Goal: Information Seeking & Learning: Check status

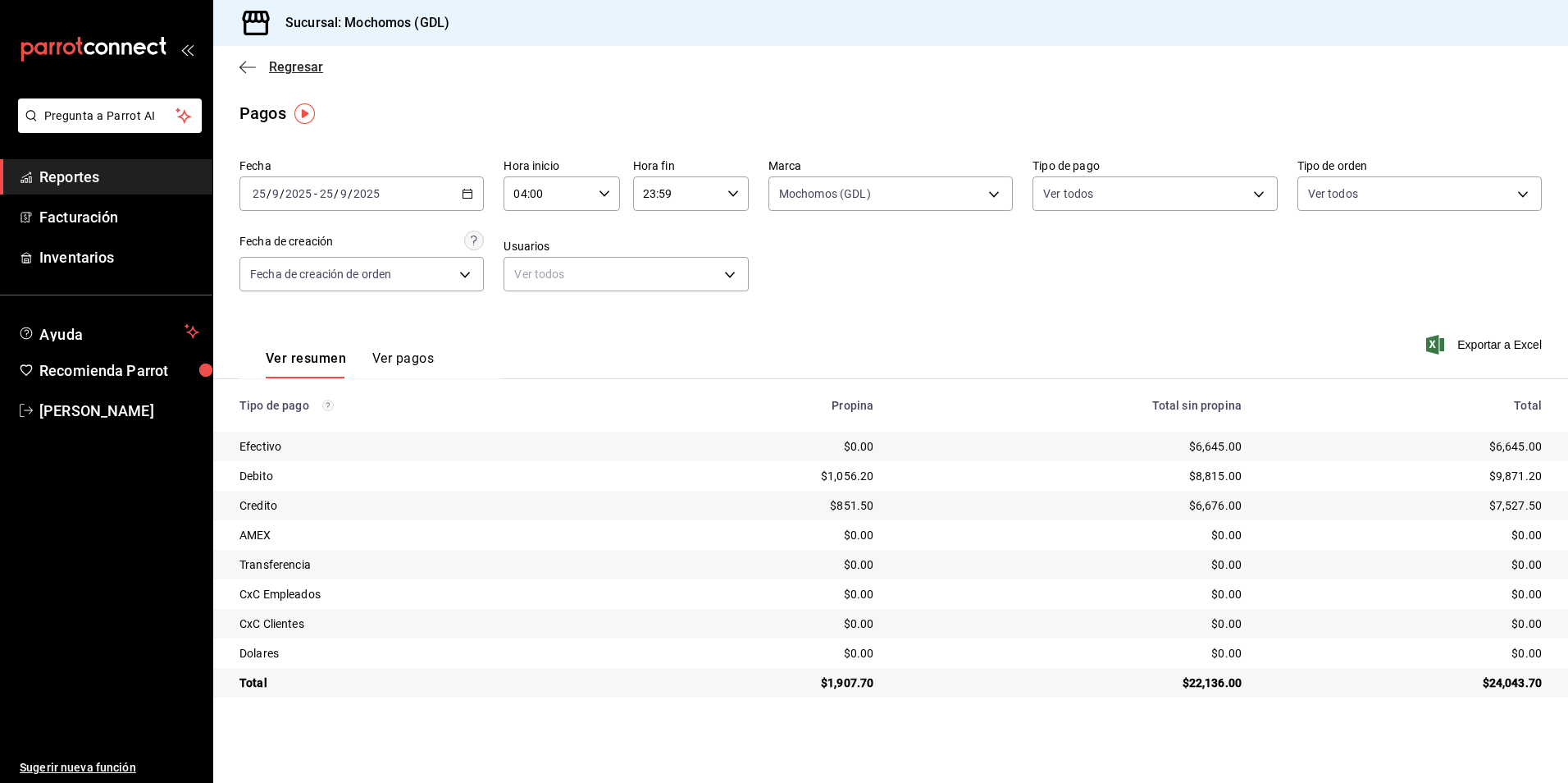
click at [297, 67] on span "Regresar" at bounding box center [296, 66] width 54 height 15
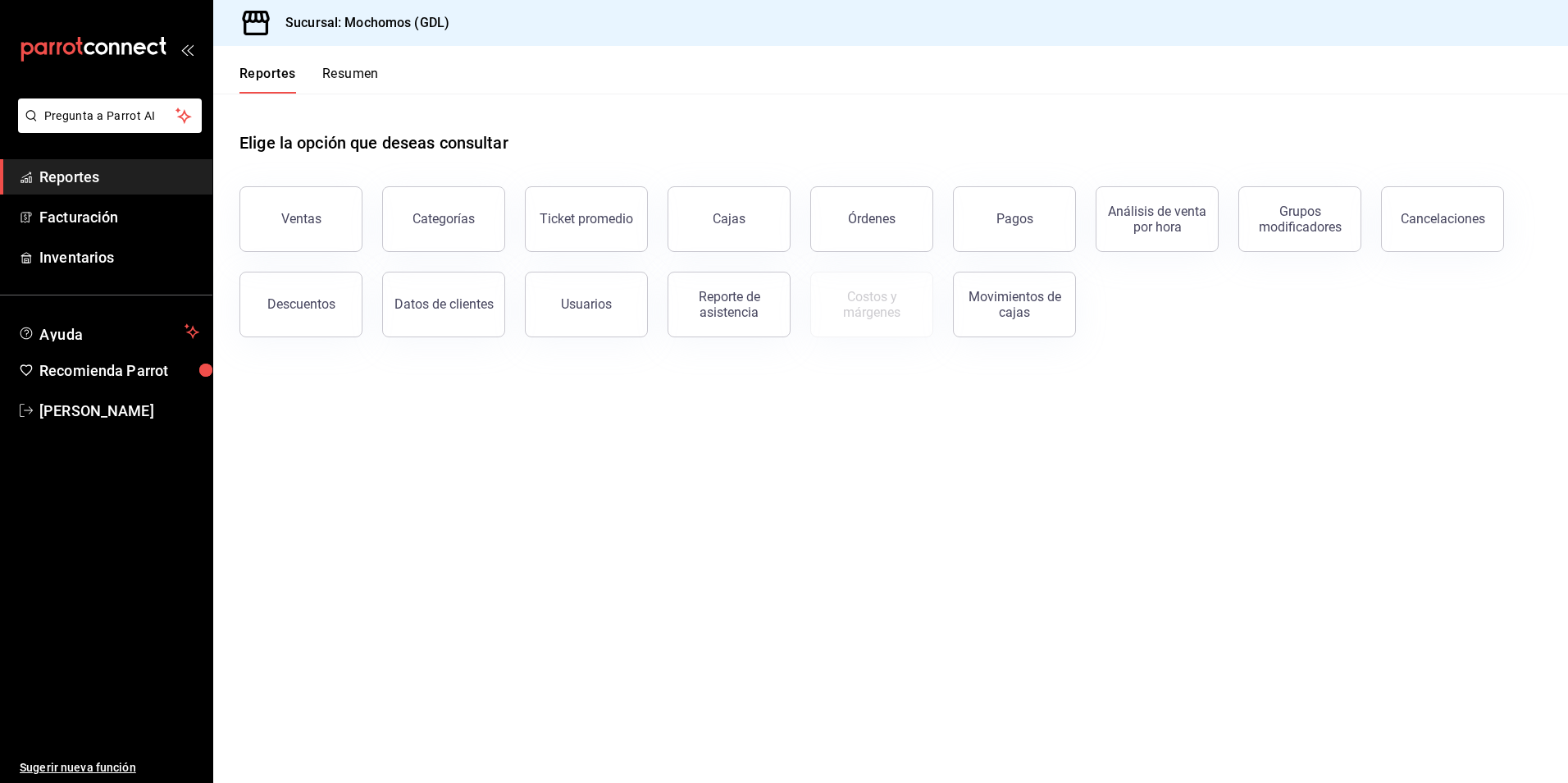
drag, startPoint x: 918, startPoint y: 225, endPoint x: 785, endPoint y: 207, distance: 134.2
click at [918, 225] on button "Órdenes" at bounding box center [872, 218] width 123 height 66
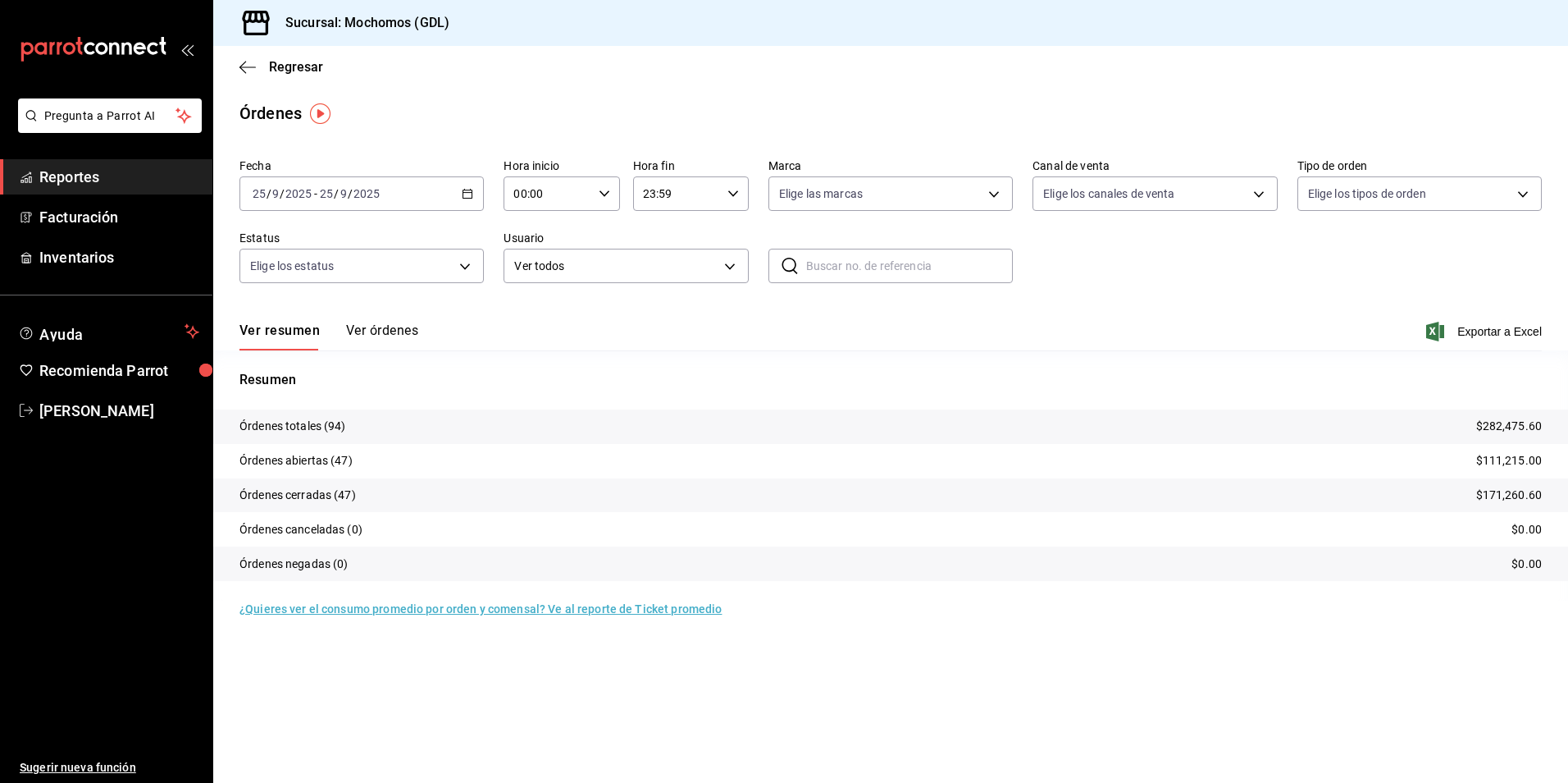
click at [467, 192] on icon "button" at bounding box center [467, 193] width 12 height 12
click at [279, 244] on span "Hoy" at bounding box center [316, 243] width 127 height 17
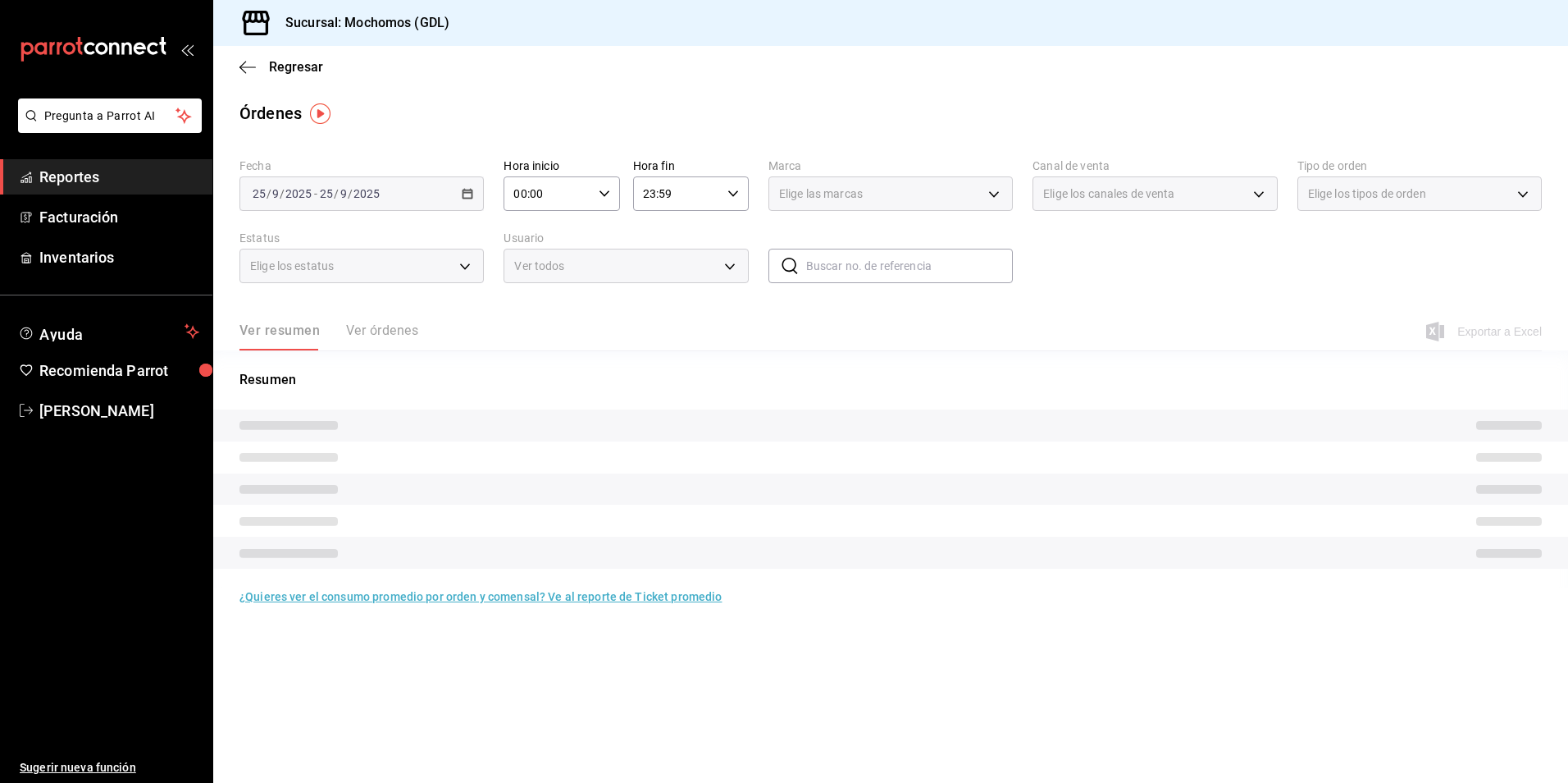
click at [610, 190] on icon "button" at bounding box center [604, 193] width 12 height 12
click at [534, 295] on button "04" at bounding box center [532, 311] width 51 height 32
type input "04:00"
click at [868, 190] on div at bounding box center [784, 392] width 1568 height 783
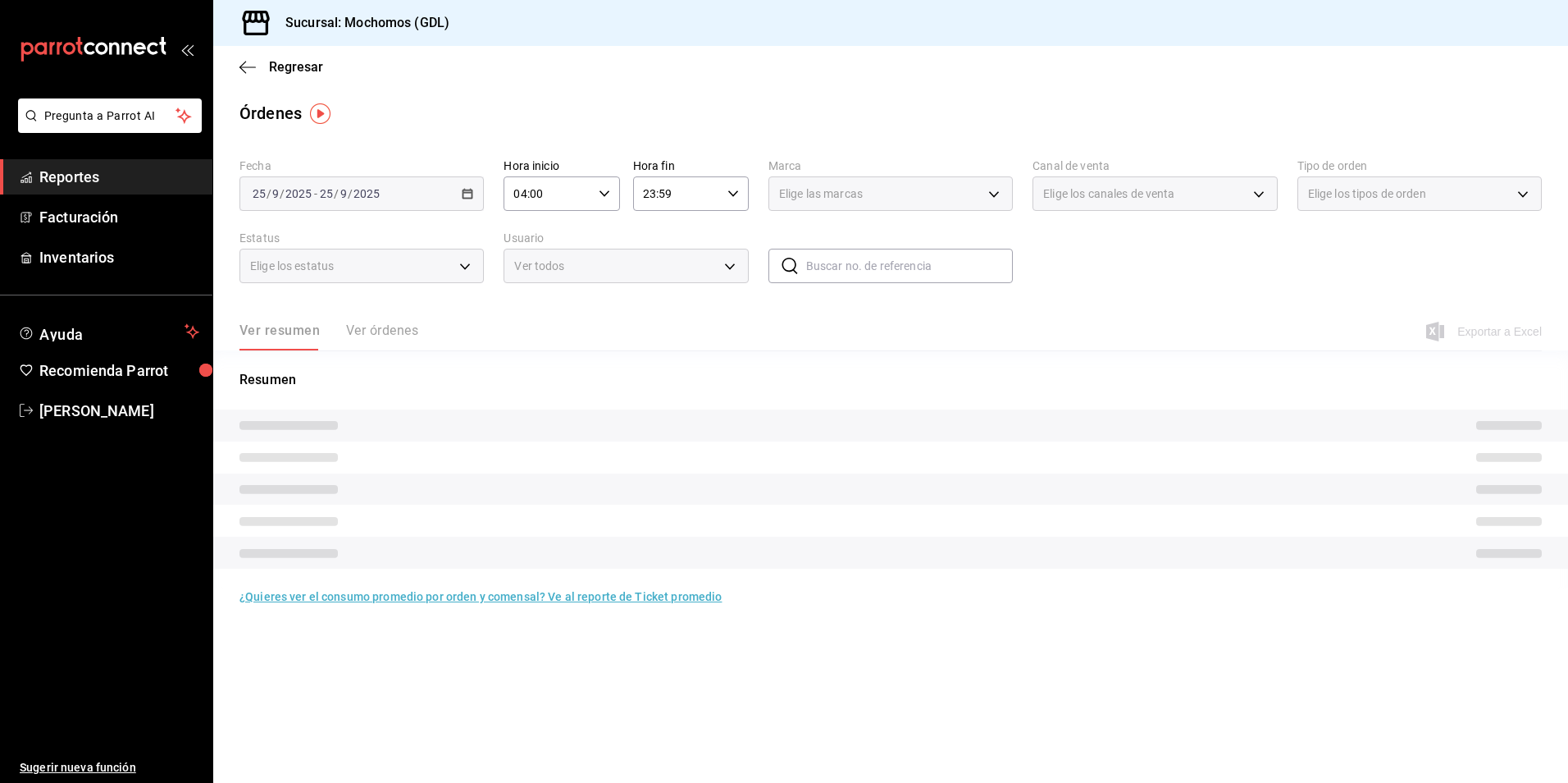
click at [855, 206] on div "Elige las marcas" at bounding box center [890, 194] width 244 height 34
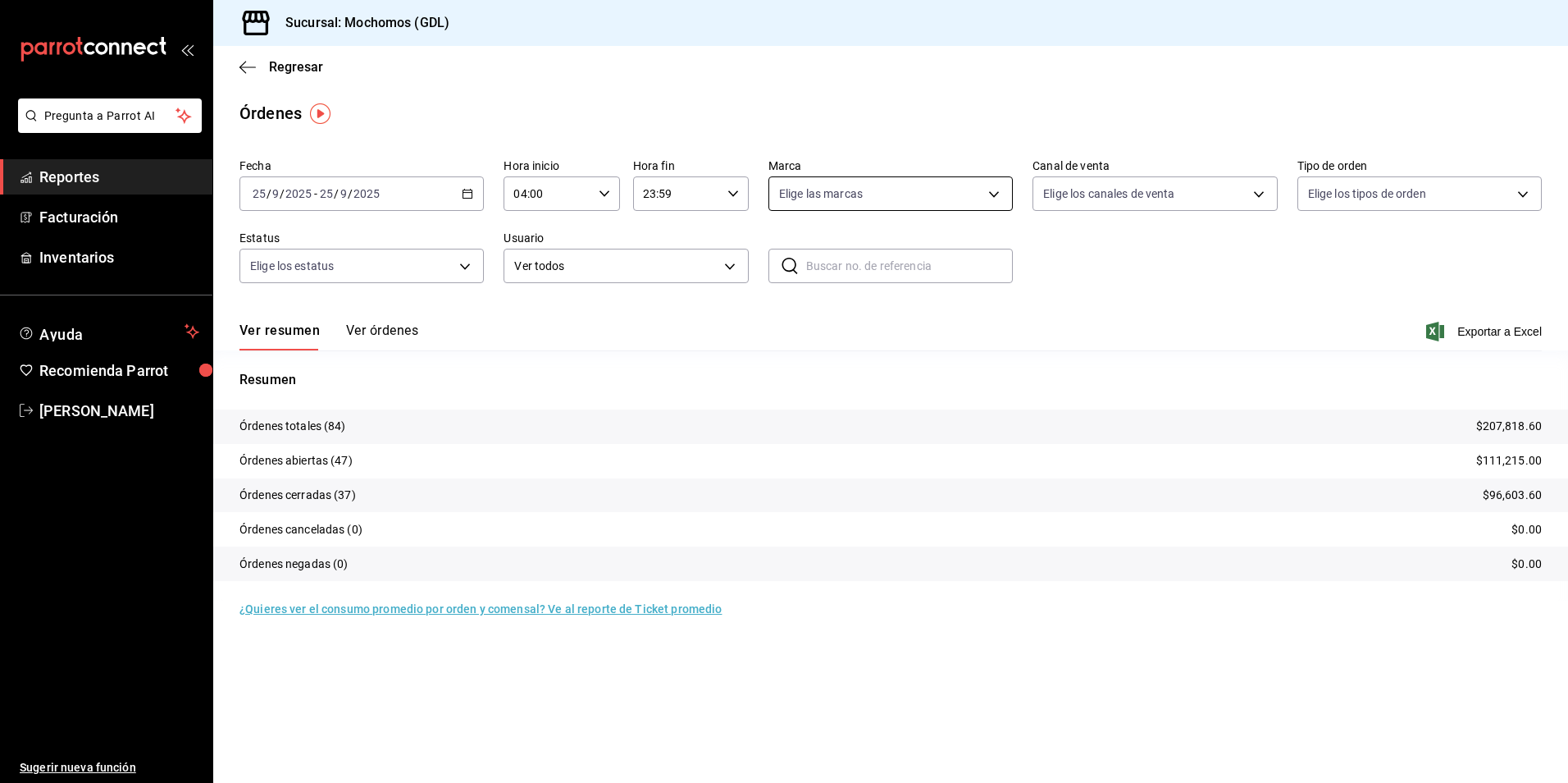
click at [829, 205] on body "Pregunta a Parrot AI Reportes Facturación Inventarios Ayuda Recomienda Parrot […" at bounding box center [784, 392] width 1568 height 783
drag, startPoint x: 830, startPoint y: 318, endPoint x: 1032, endPoint y: 259, distance: 210.4
click at [830, 317] on span "Mochomos (GDL)" at bounding box center [909, 312] width 192 height 17
type input "36c25d4a-7cb0-456c-a434-e981d54830bc"
checkbox input "true"
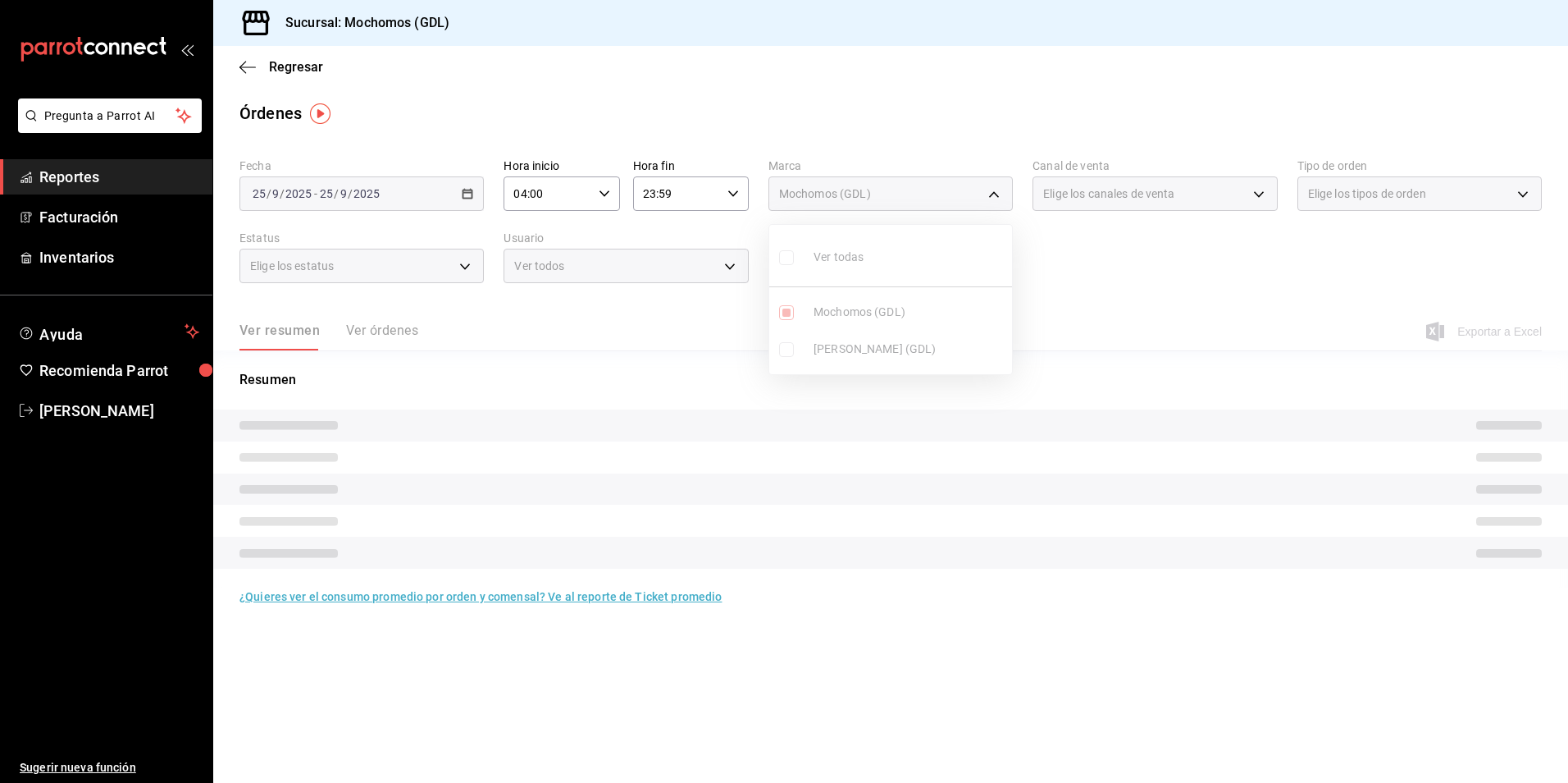
click at [1084, 198] on div at bounding box center [784, 392] width 1568 height 783
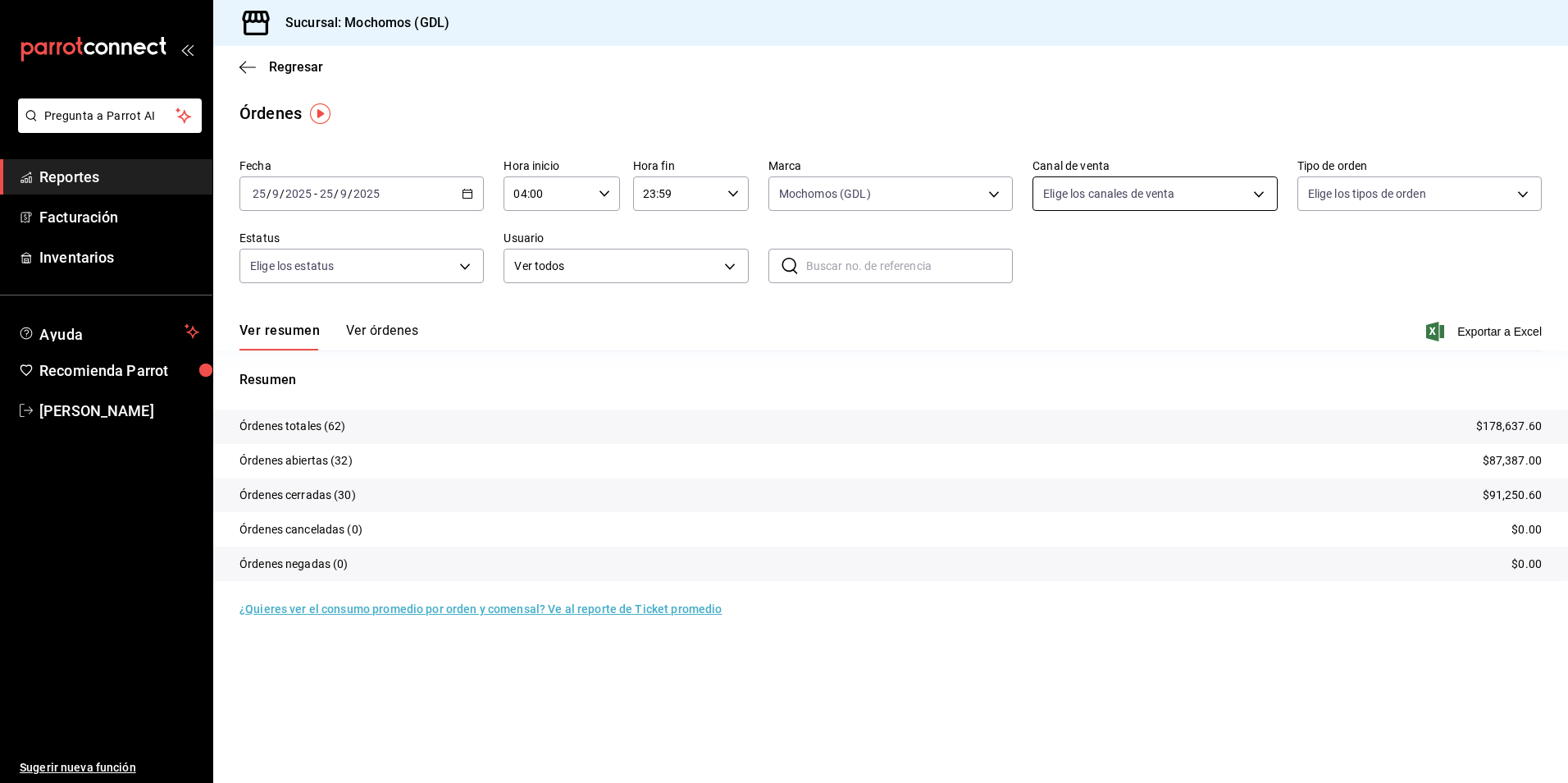
click at [1074, 203] on body "Pregunta a Parrot AI Reportes Facturación Inventarios Ayuda Recomienda Parrot […" at bounding box center [784, 392] width 1568 height 783
click at [1067, 274] on li "Ver todos" at bounding box center [1154, 256] width 243 height 49
type input "PARROT,UBER_EATS,RAPPI,DIDI_FOOD,ONLINE"
checkbox input "true"
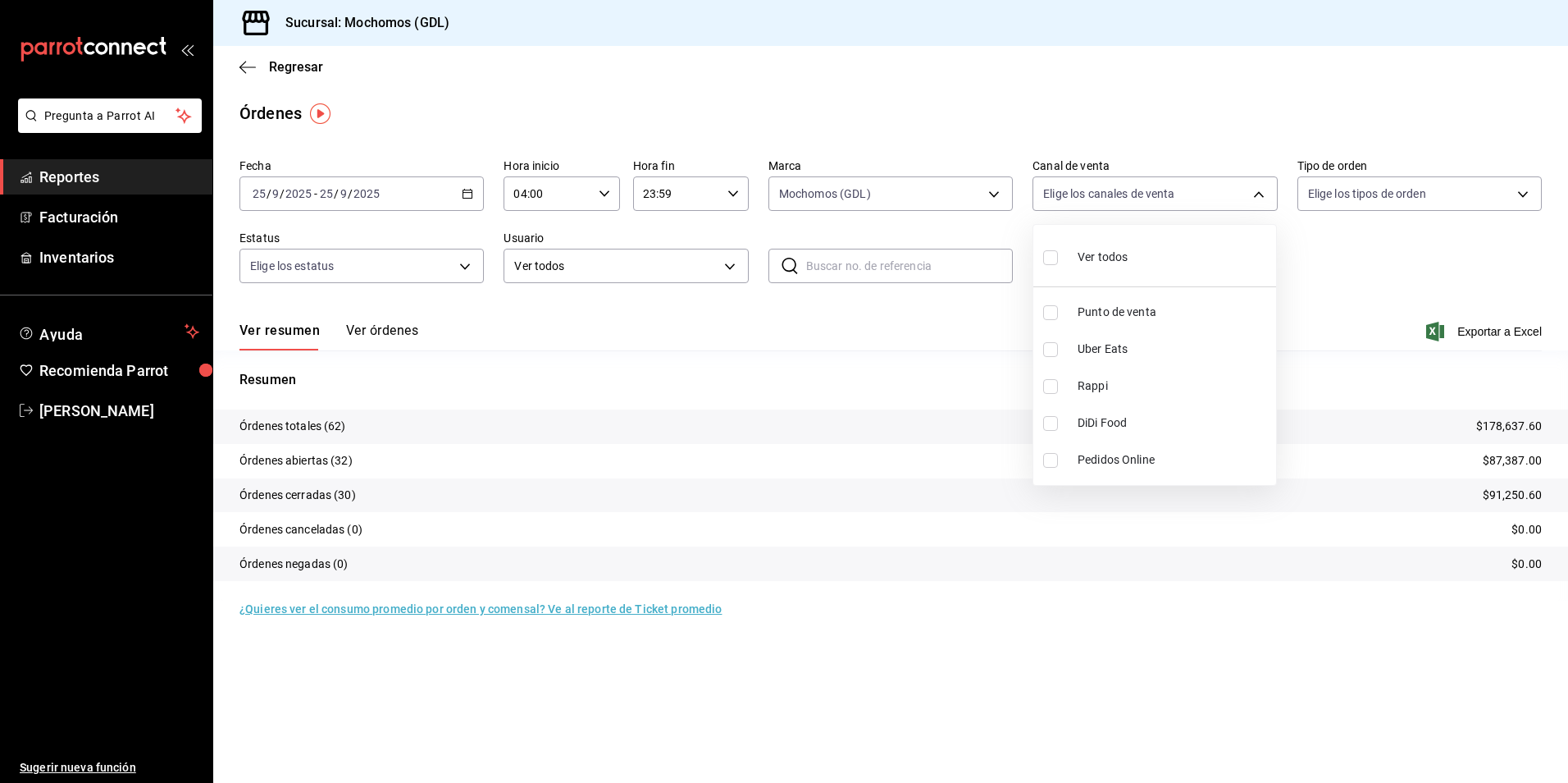
checkbox input "true"
click at [1353, 193] on div at bounding box center [784, 392] width 1568 height 783
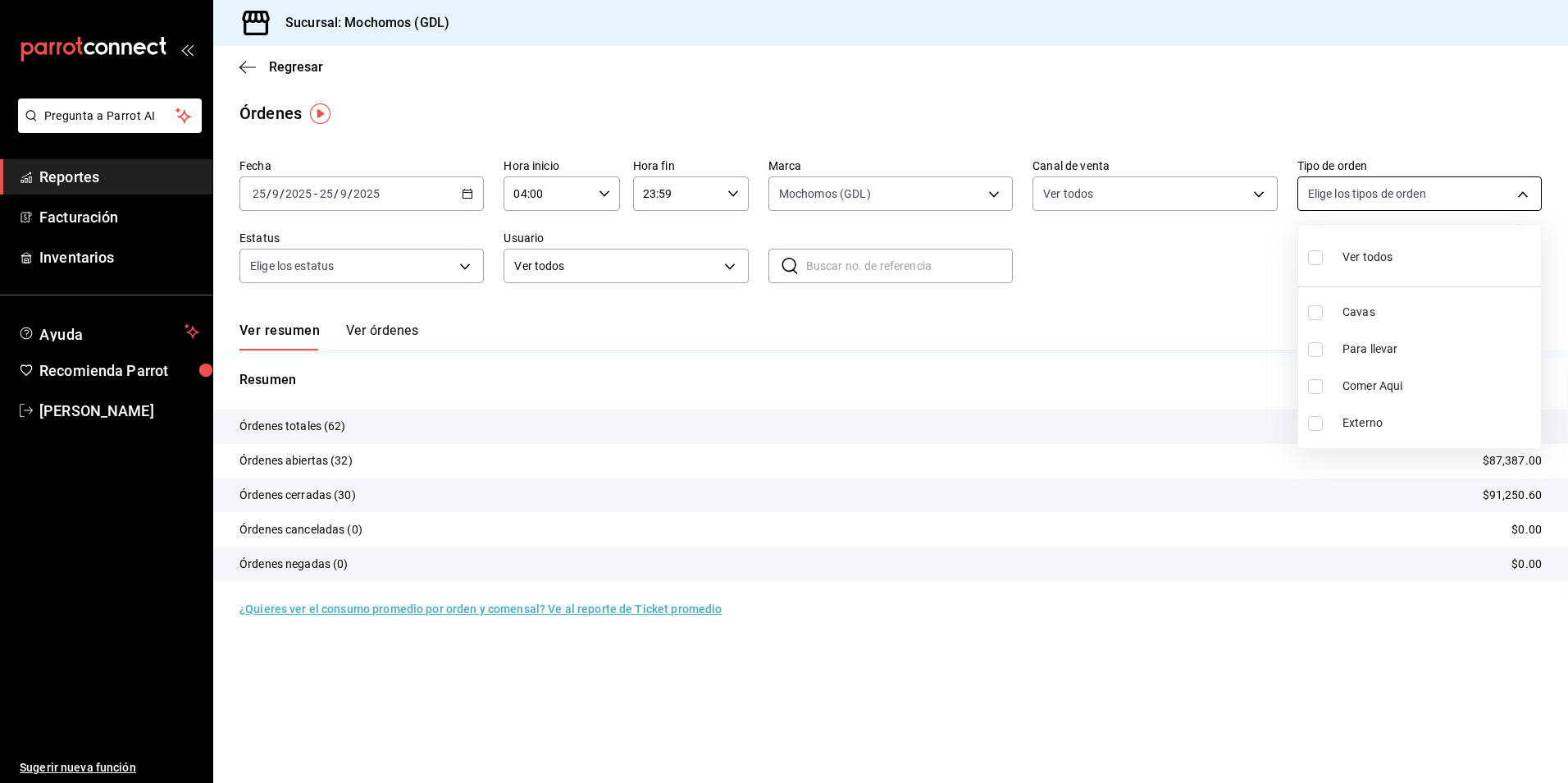
click at [1322, 204] on body "Pregunta a Parrot AI Reportes Facturación Inventarios Ayuda Recomienda Parrot […" at bounding box center [784, 392] width 1568 height 783
click at [1329, 261] on div "Ver todos" at bounding box center [1351, 255] width 85 height 35
type input "c3d0baef-30c0-4718-9d76-caab43e27316,13c4cc4a-99d2-42c0-ba96-c3de8c08c13d,7b791…"
checkbox input "true"
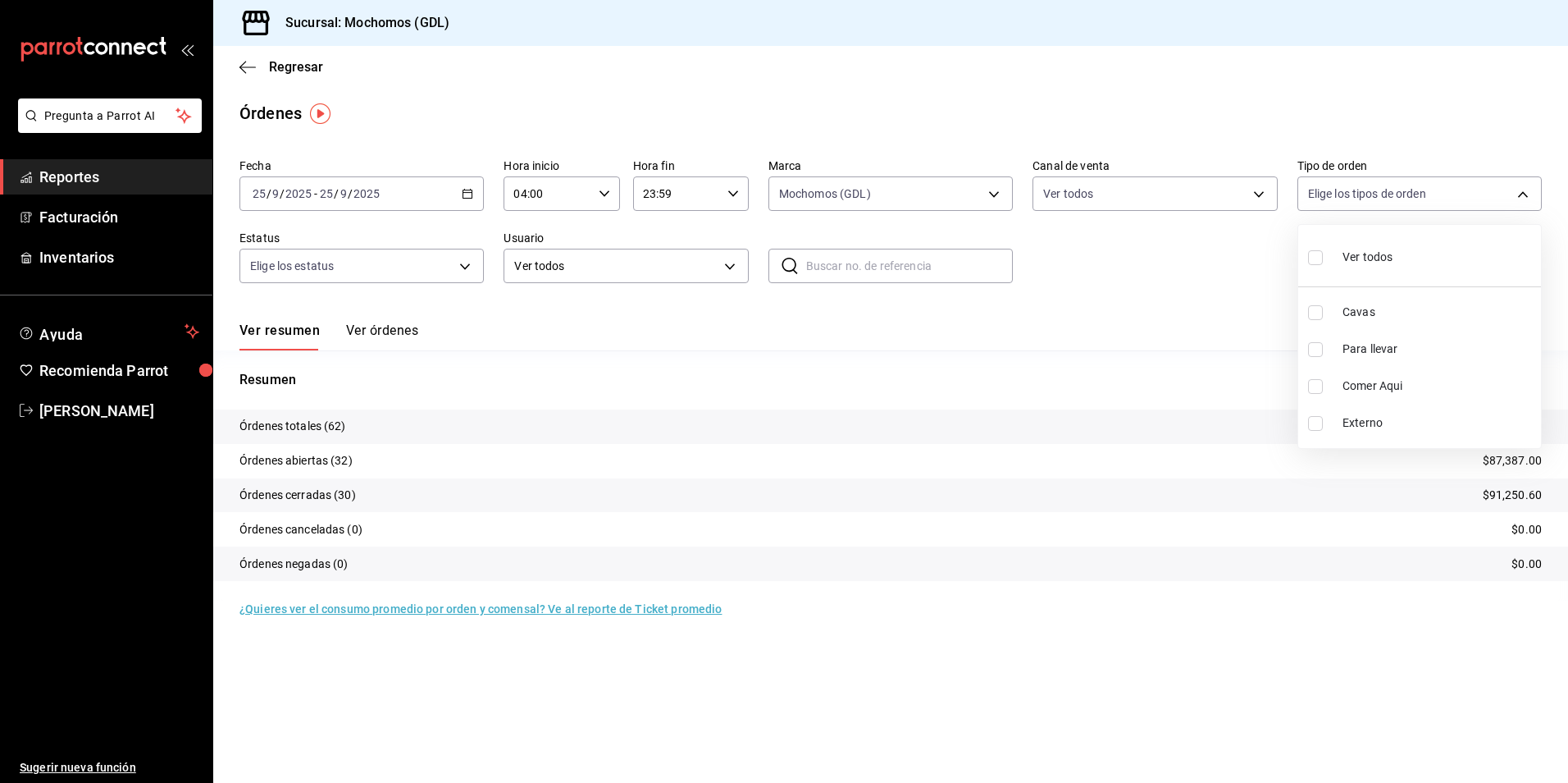
checkbox input "true"
click at [468, 264] on div at bounding box center [784, 392] width 1568 height 783
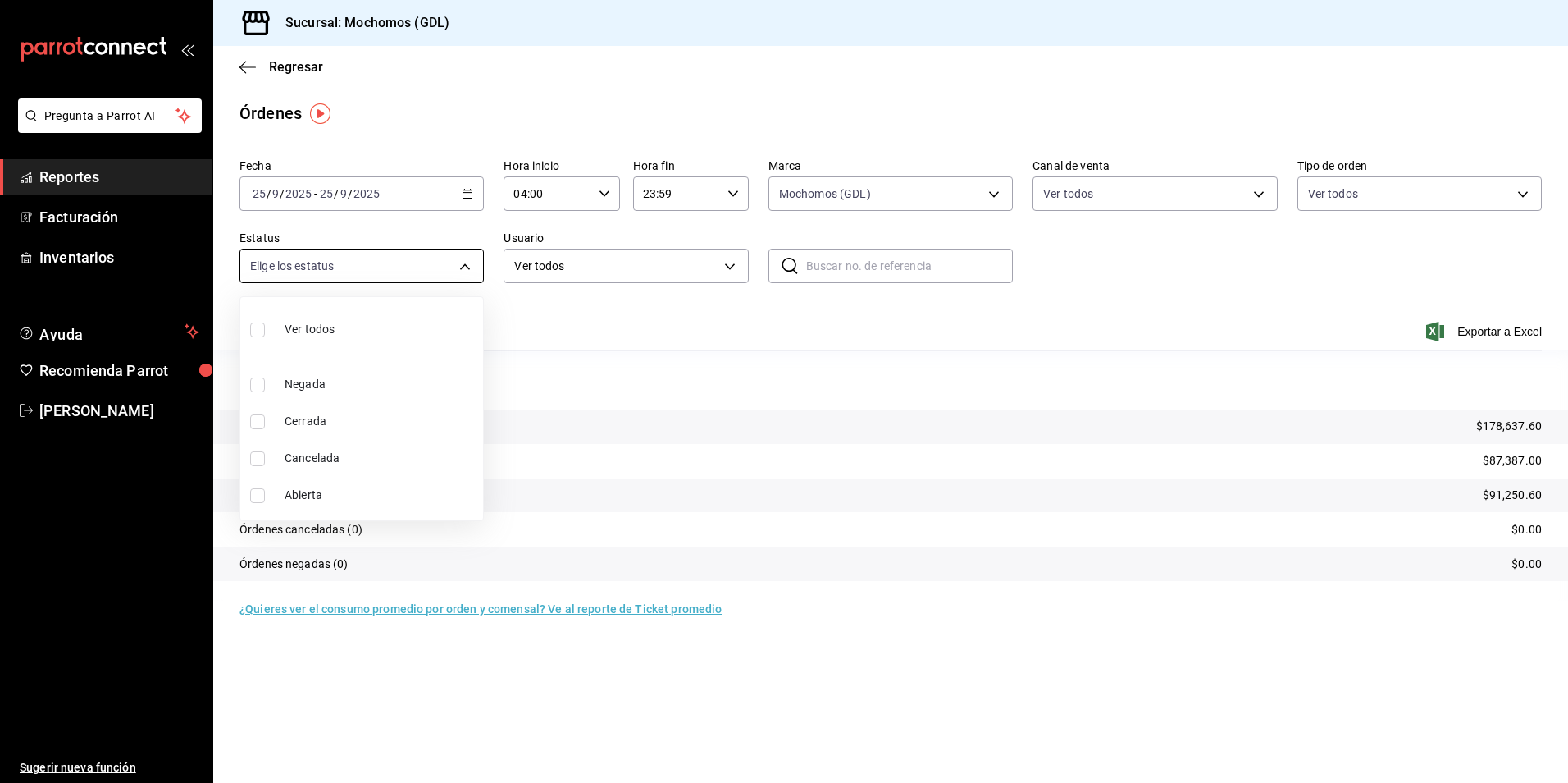
click at [460, 270] on body "Pregunta a Parrot AI Reportes Facturación Inventarios Ayuda Recomienda Parrot […" at bounding box center [784, 392] width 1568 height 783
click at [392, 329] on li "Ver todos" at bounding box center [362, 328] width 243 height 49
type input "DENIED,FINISHED,CANCELED,OPEN"
checkbox input "true"
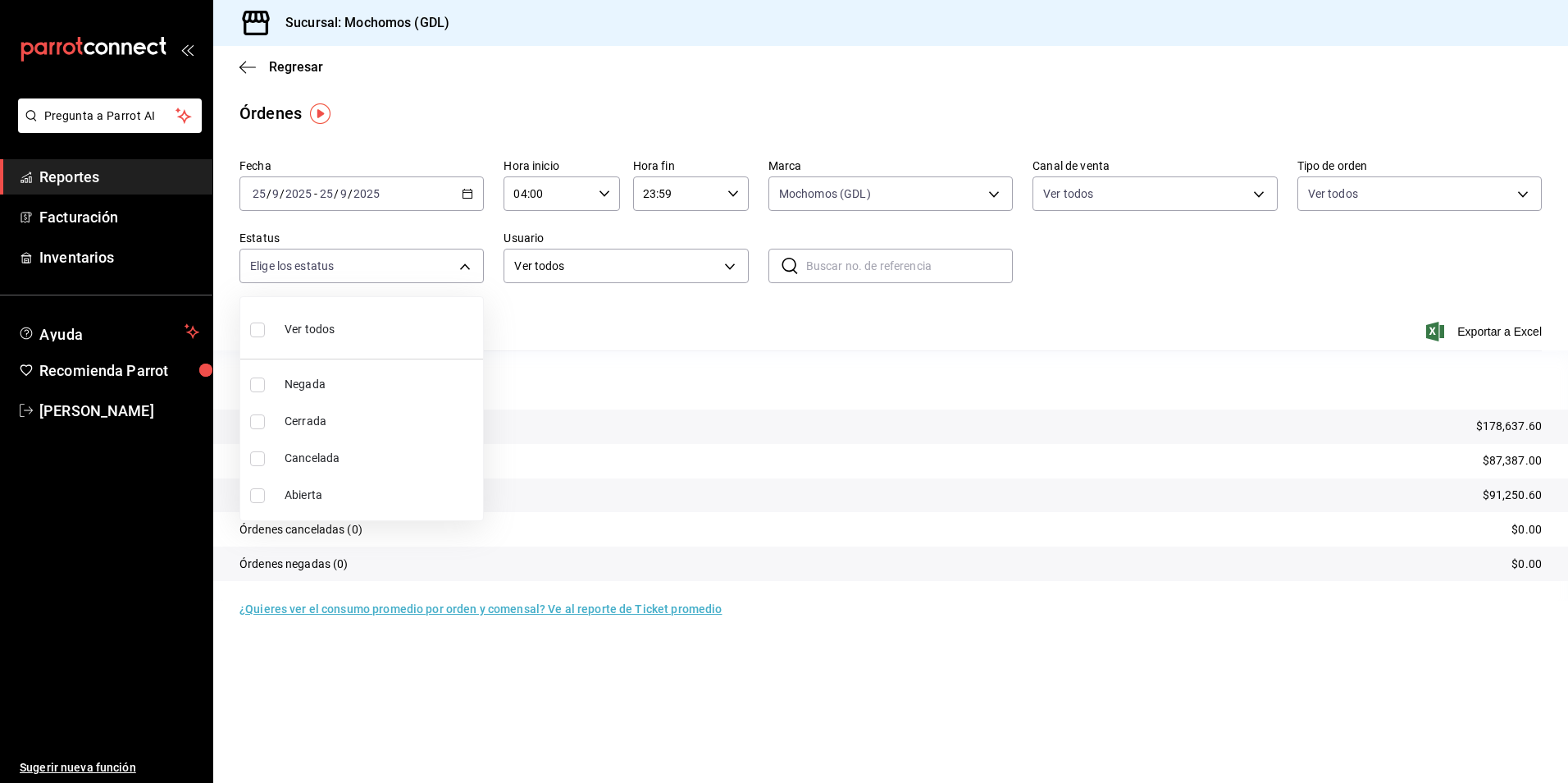
checkbox input "true"
click at [859, 194] on div at bounding box center [784, 392] width 1568 height 783
click at [836, 187] on body "Pregunta a Parrot AI Reportes Facturación Inventarios Ayuda Recomienda Parrot […" at bounding box center [784, 392] width 1568 height 783
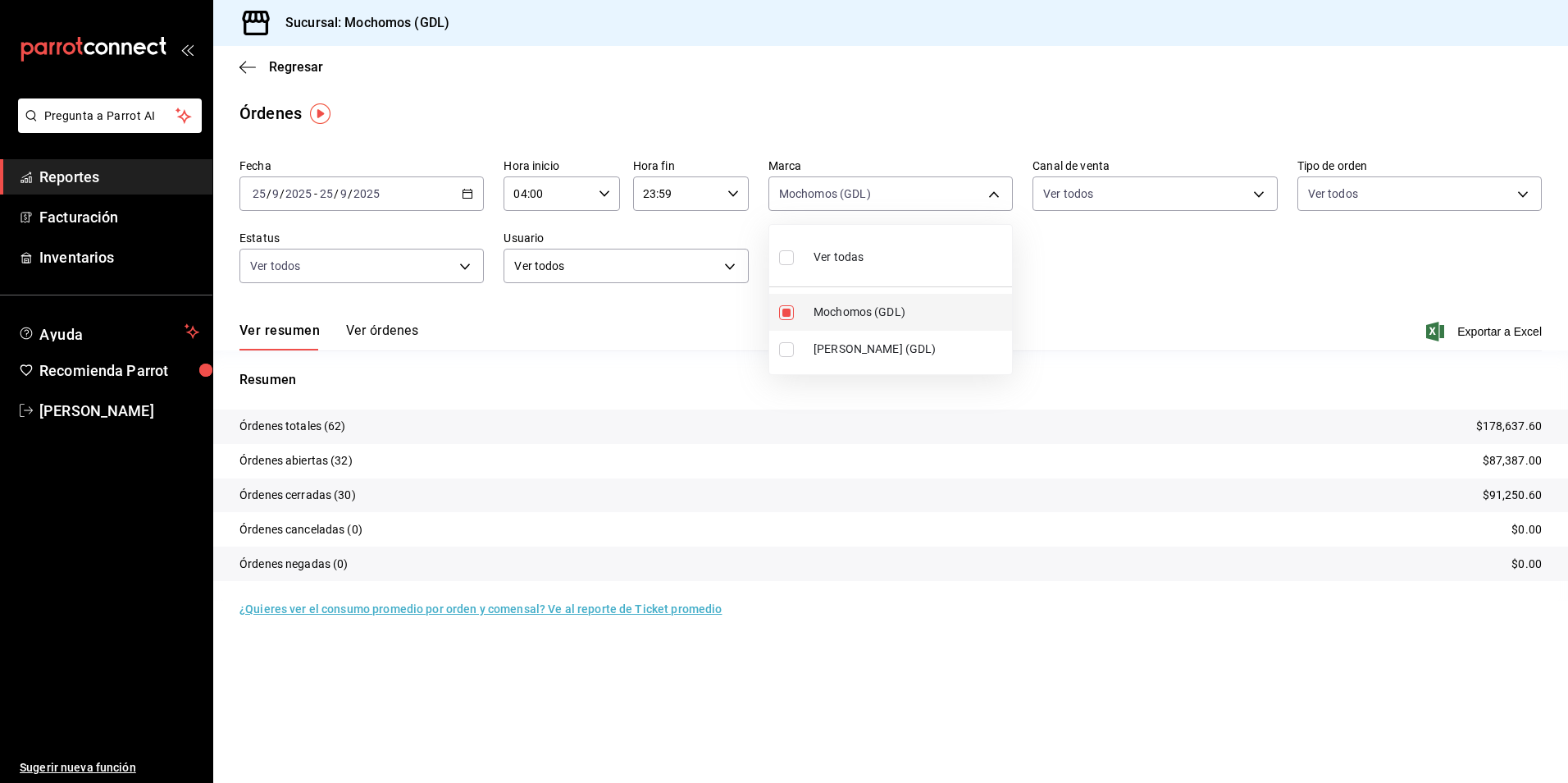
click at [850, 320] on span "Mochomos (GDL)" at bounding box center [909, 312] width 192 height 17
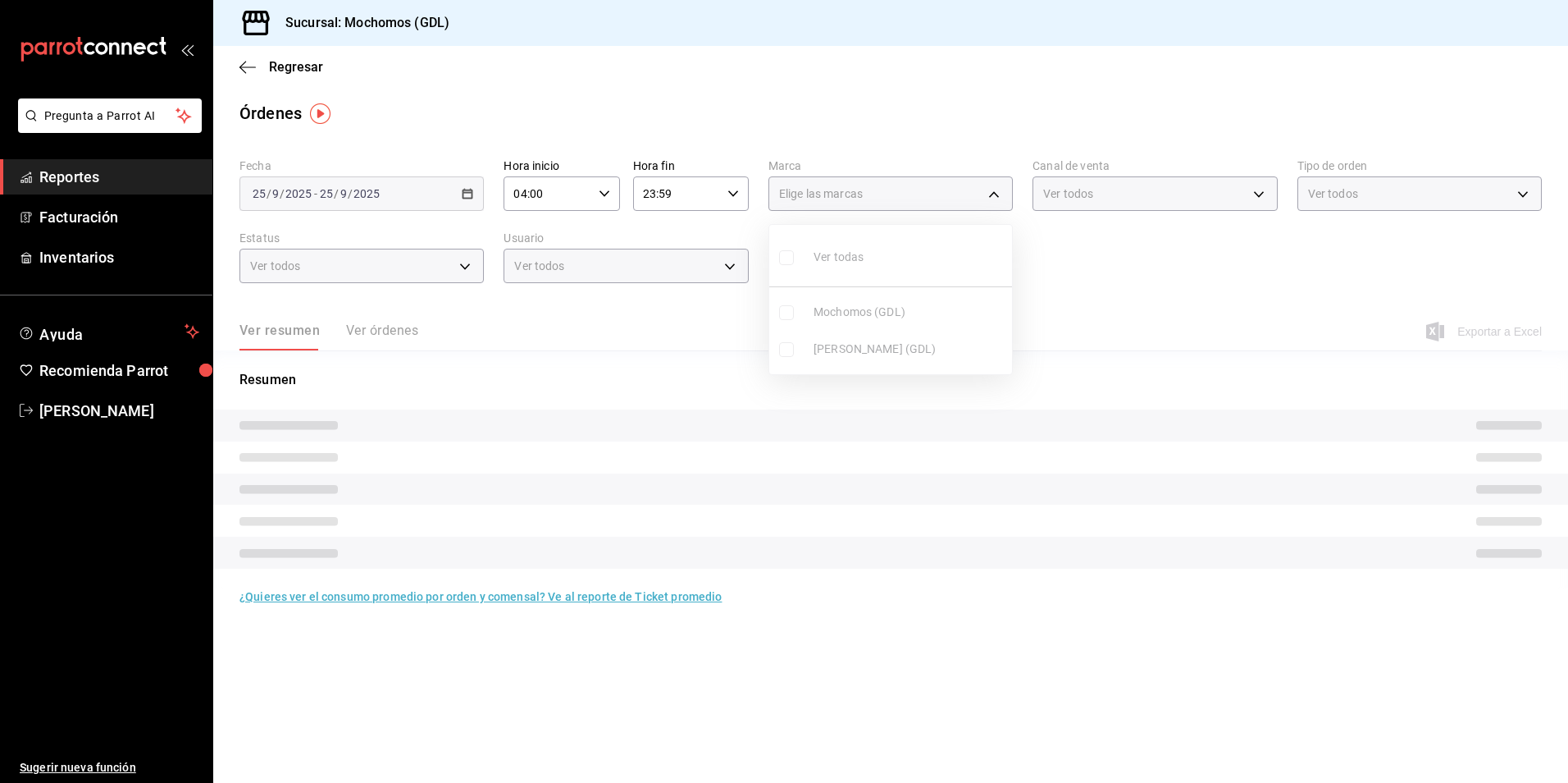
checkbox input "false"
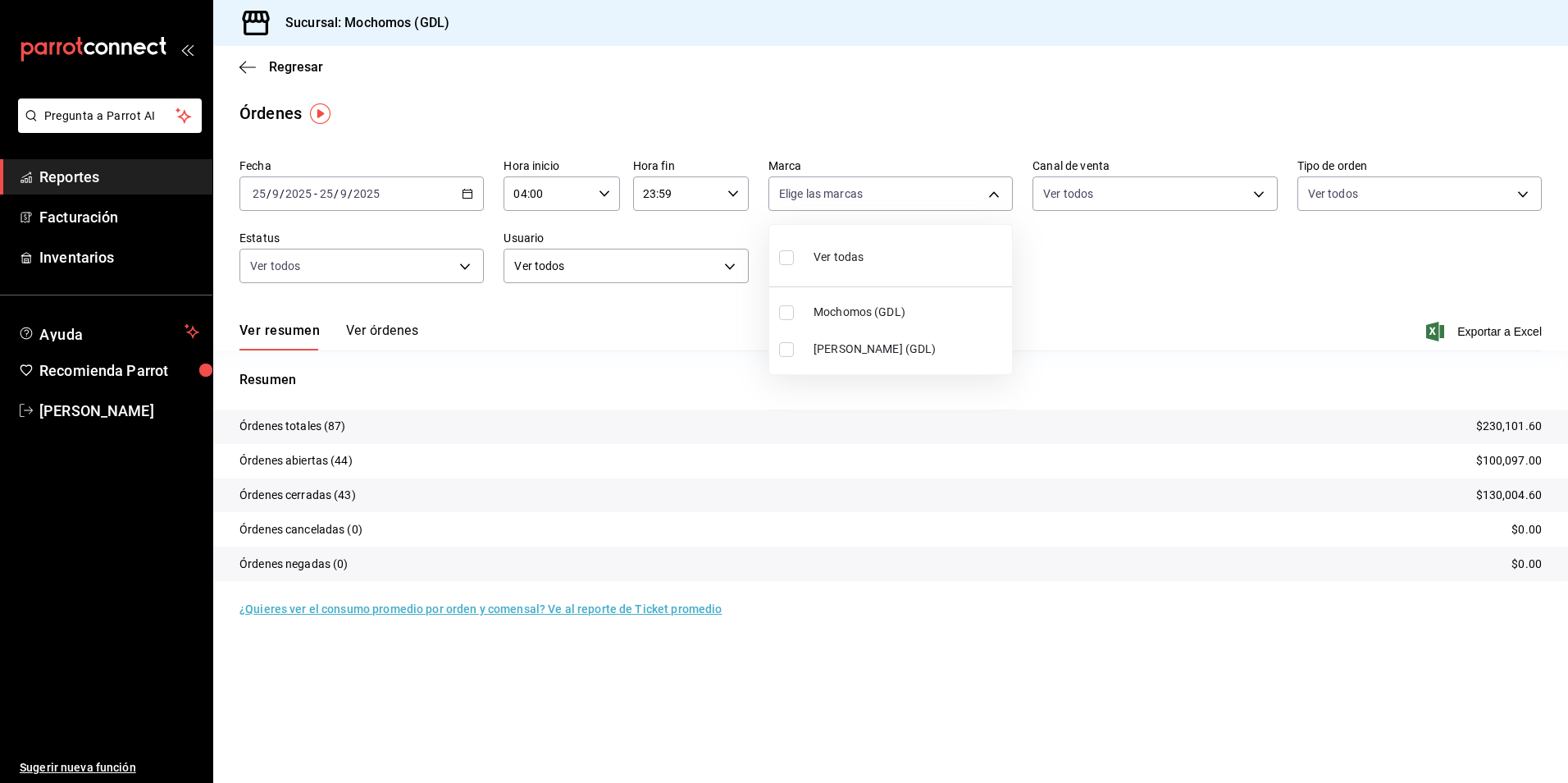
click at [857, 308] on span "Mochomos (GDL)" at bounding box center [909, 312] width 192 height 17
type input "36c25d4a-7cb0-456c-a434-e981d54830bc"
checkbox input "true"
click at [1121, 244] on div at bounding box center [784, 392] width 1568 height 783
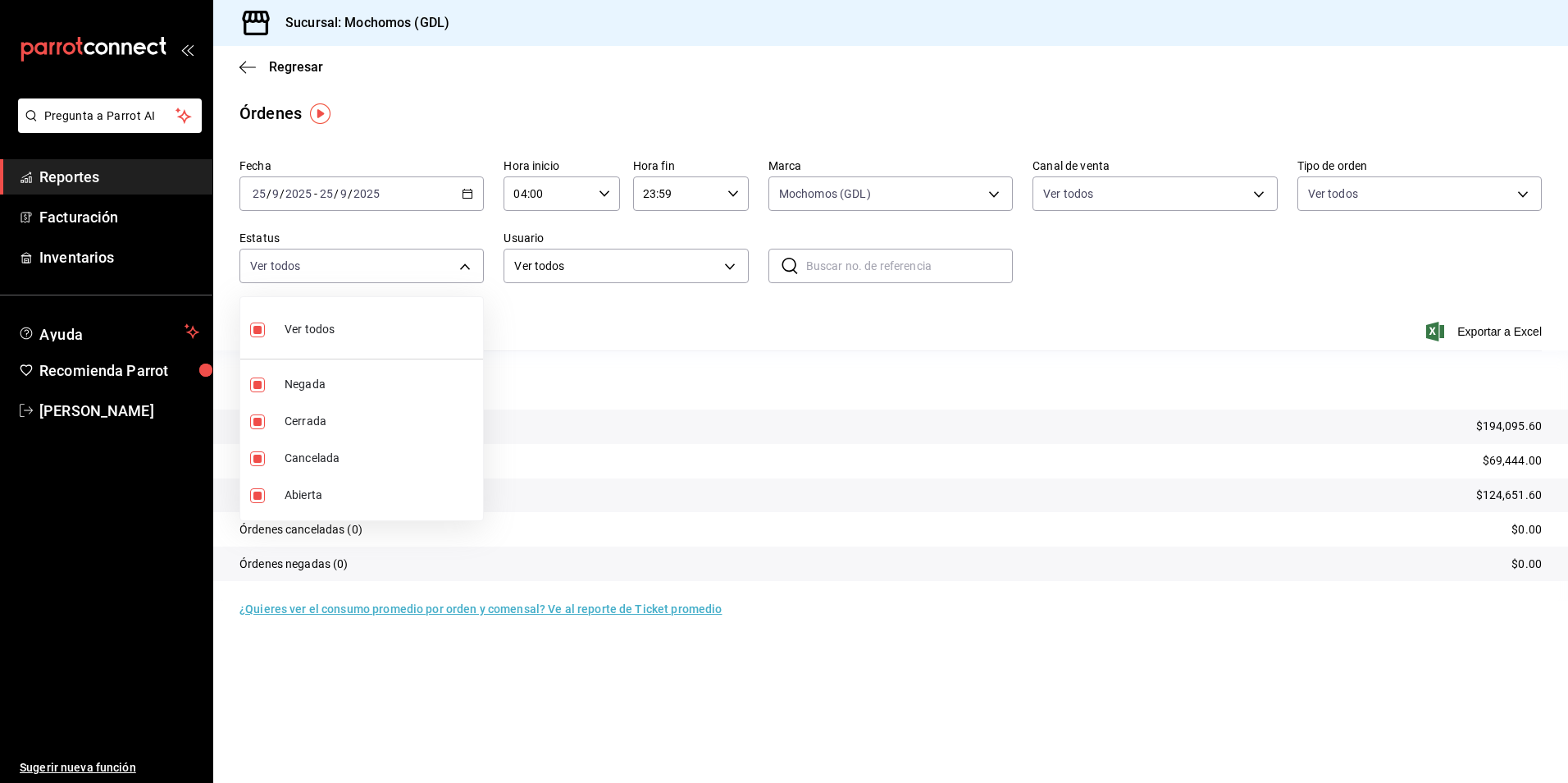
drag, startPoint x: 445, startPoint y: 269, endPoint x: 437, endPoint y: 274, distance: 9.4
click at [445, 269] on body "Pregunta a Parrot AI Reportes Facturación Inventarios Ayuda Recomienda Parrot […" at bounding box center [784, 392] width 1568 height 783
click at [692, 313] on div at bounding box center [784, 392] width 1568 height 783
click at [1242, 283] on div "Fecha [DATE] [DATE] - [DATE] [DATE] Hora inicio 04:00 Hora inicio Hora fin 23:5…" at bounding box center [891, 226] width 1302 height 151
